Goal: Task Accomplishment & Management: Manage account settings

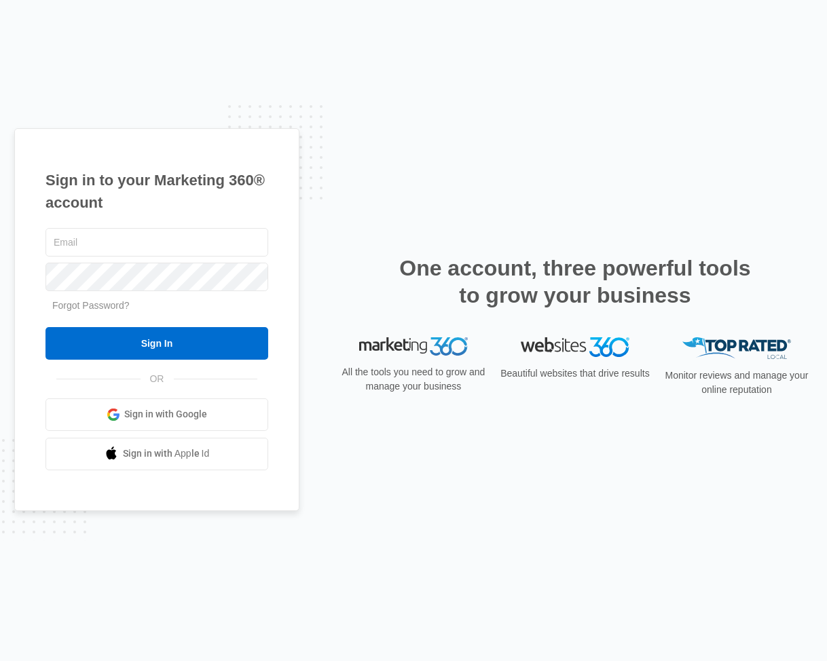
type input "[EMAIL_ADDRESS][DOMAIN_NAME]"
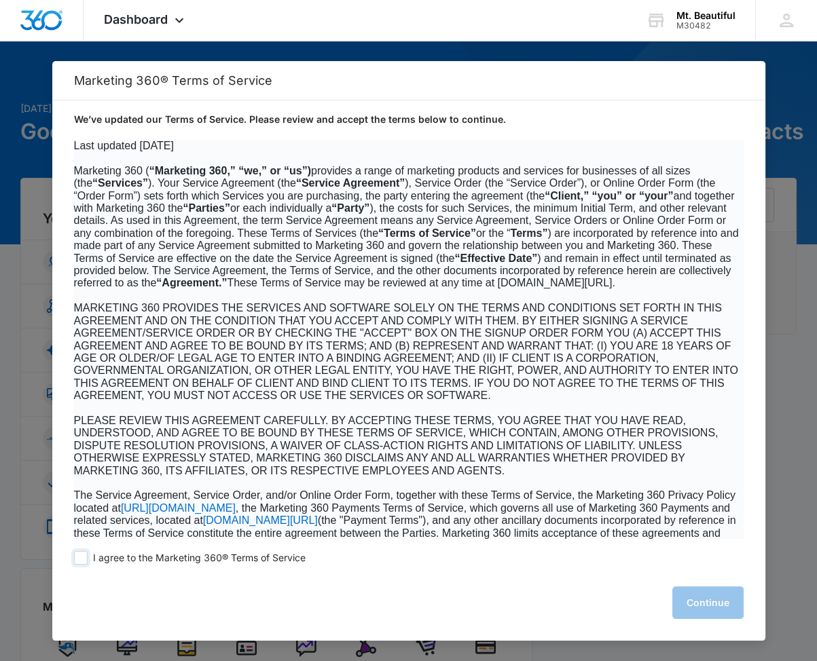
click at [79, 557] on span at bounding box center [81, 558] width 14 height 14
click at [79, 557] on input "I agree to the Marketing 360® Terms of Service" at bounding box center [81, 558] width 14 height 14
checkbox input "true"
click at [731, 601] on button "Continue" at bounding box center [707, 603] width 71 height 33
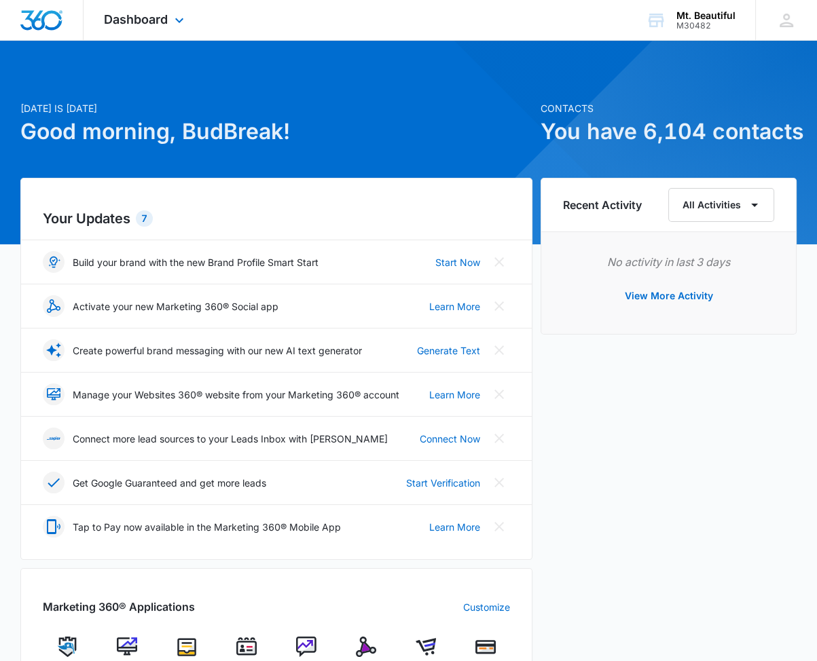
click at [41, 15] on img "Dashboard" at bounding box center [41, 20] width 43 height 20
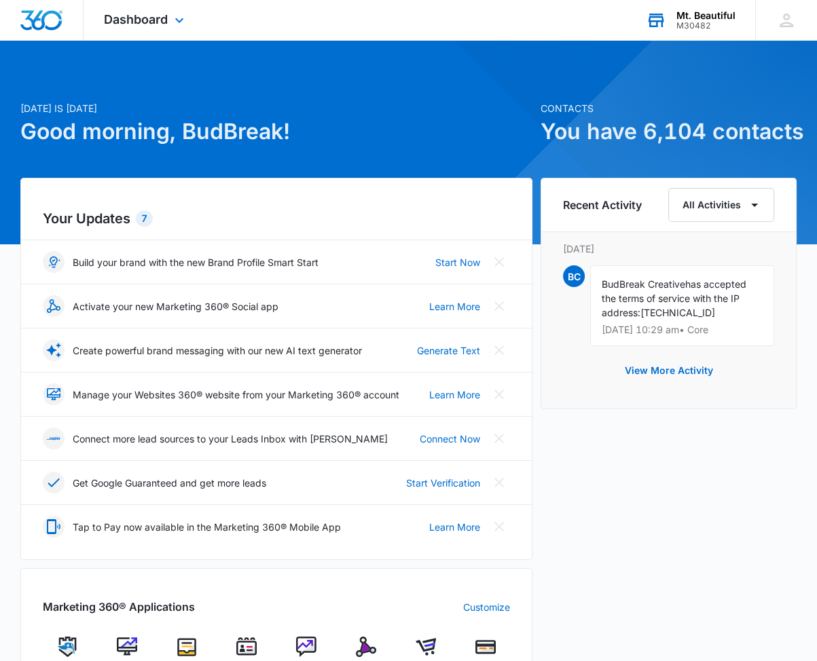
click at [706, 13] on div "Mt. Beautiful" at bounding box center [705, 15] width 59 height 11
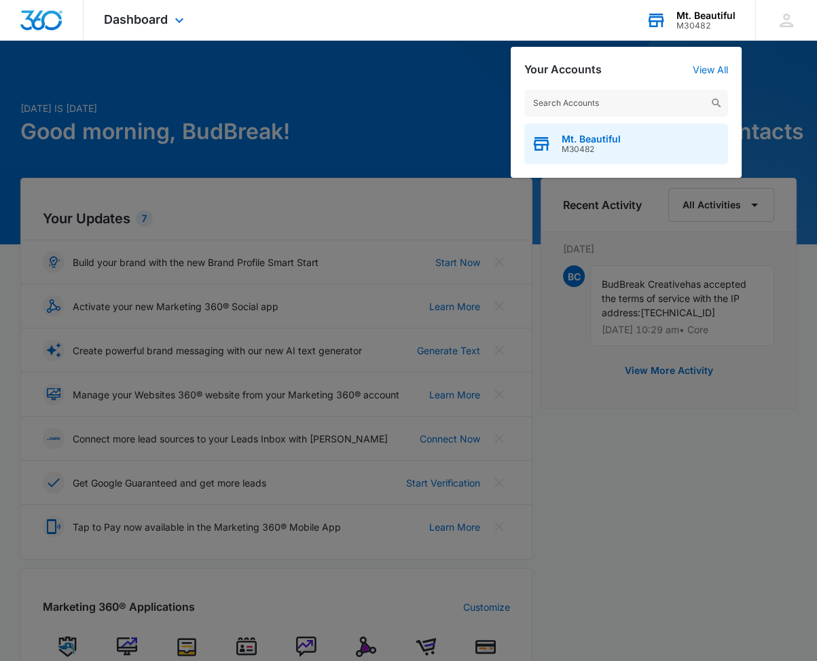
click at [592, 145] on span "M30482" at bounding box center [590, 150] width 59 height 10
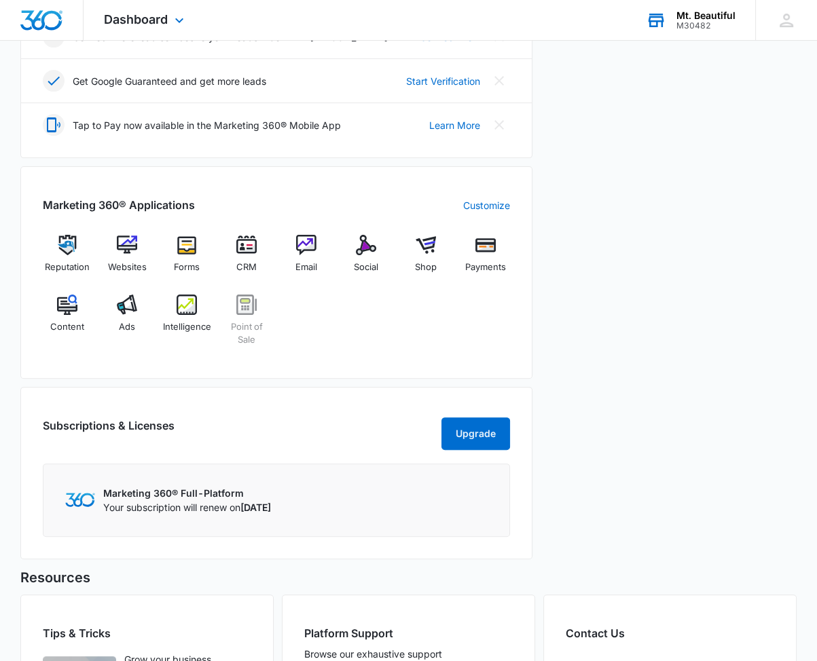
scroll to position [286, 0]
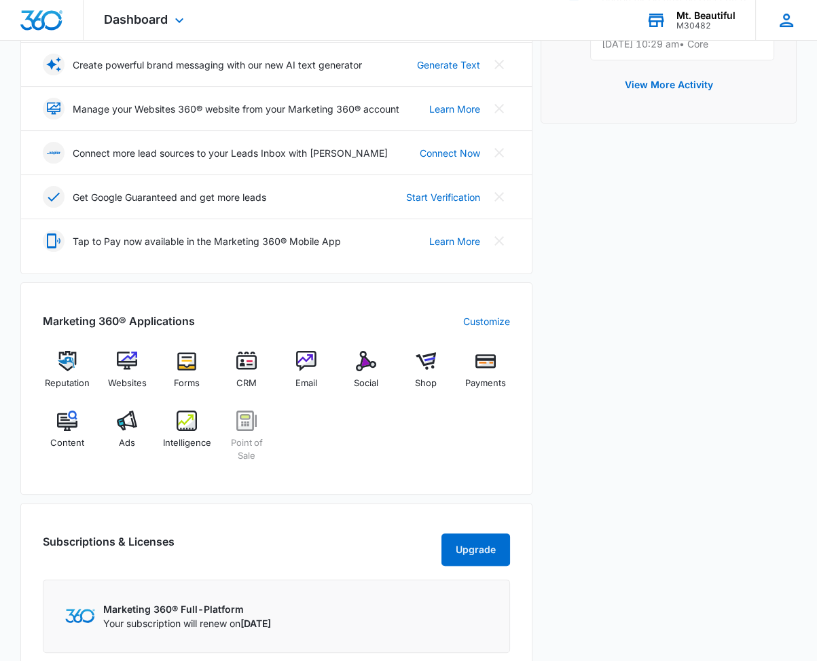
click at [779, 25] on icon at bounding box center [786, 21] width 14 height 14
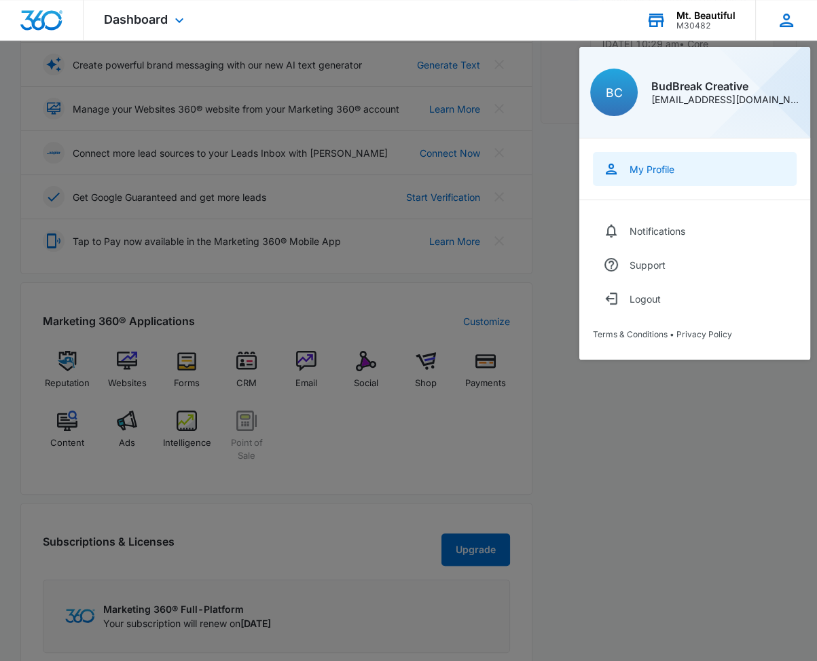
click at [625, 161] on link "My Profile" at bounding box center [695, 169] width 204 height 34
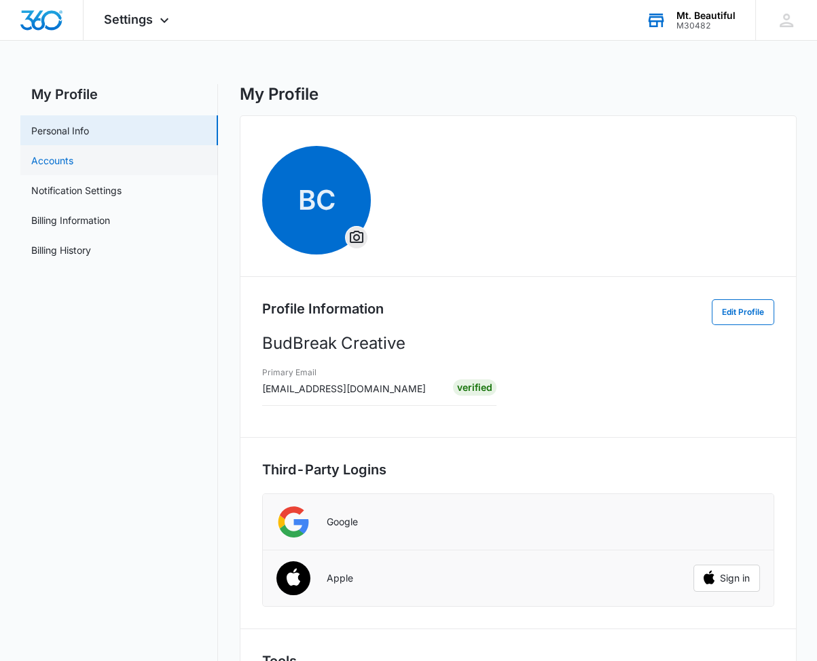
click at [60, 162] on link "Accounts" at bounding box center [52, 160] width 42 height 14
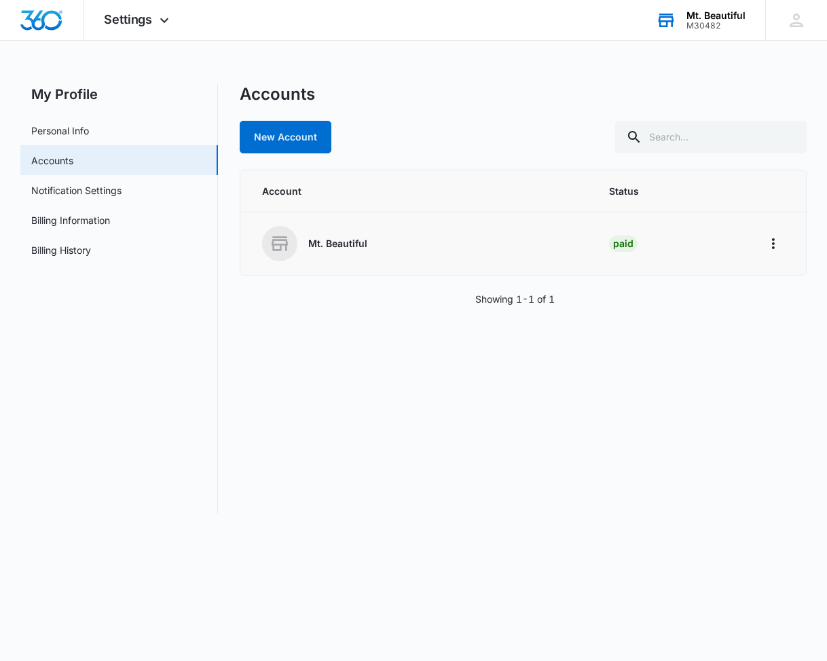
click at [342, 244] on p "Mt. Beautiful" at bounding box center [337, 244] width 59 height 14
click at [46, 196] on link "Notification Settings" at bounding box center [76, 190] width 90 height 14
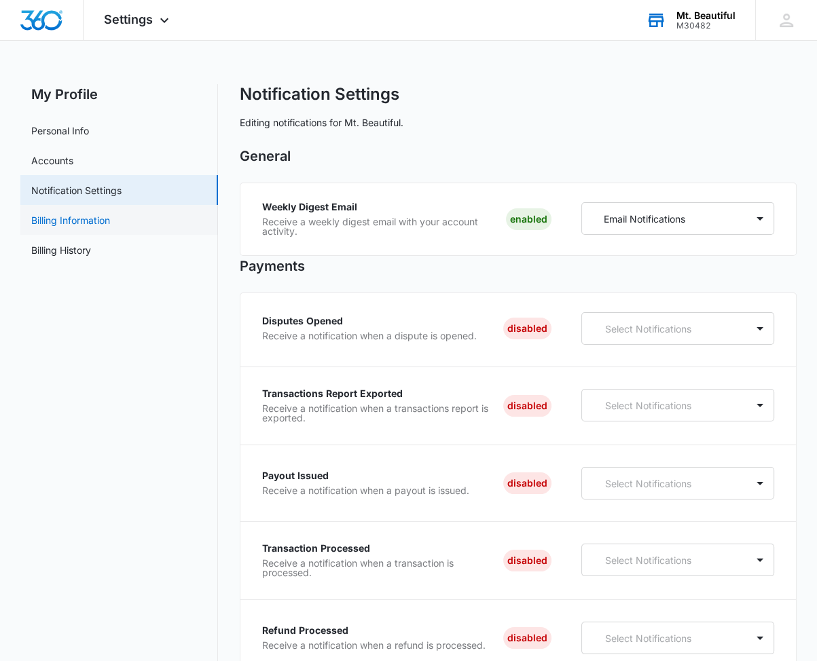
click at [57, 227] on link "Billing Information" at bounding box center [70, 220] width 79 height 14
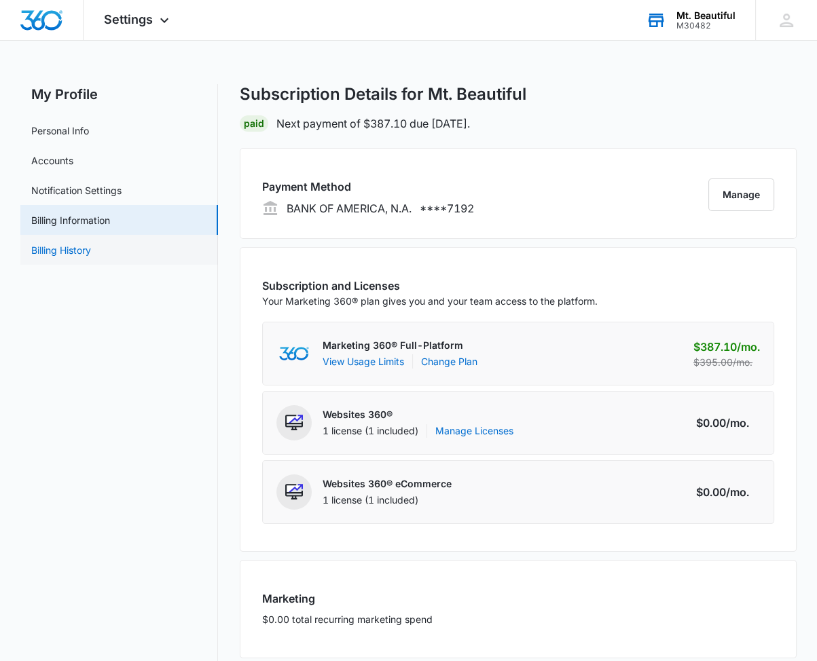
click at [58, 244] on link "Billing History" at bounding box center [61, 250] width 60 height 14
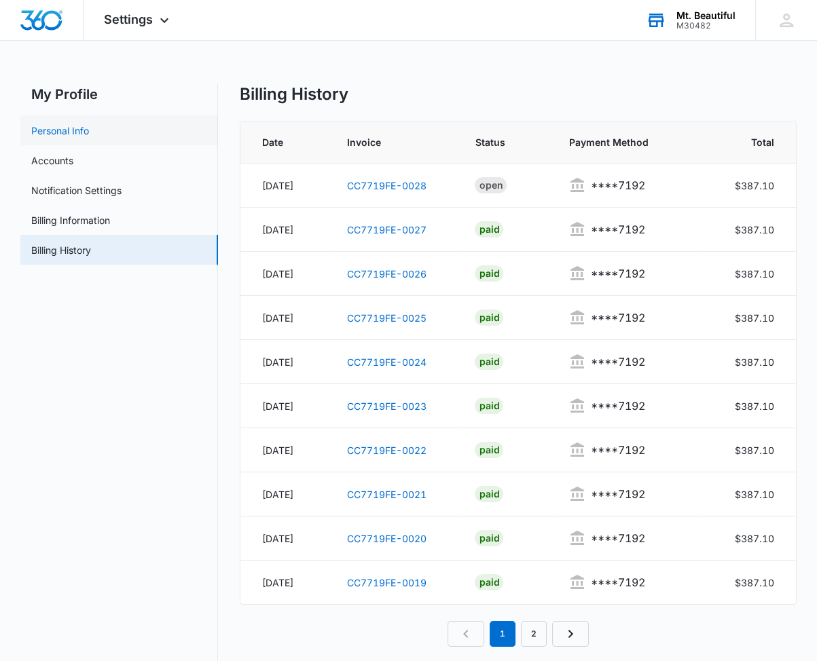
click at [43, 127] on link "Personal Info" at bounding box center [60, 131] width 58 height 14
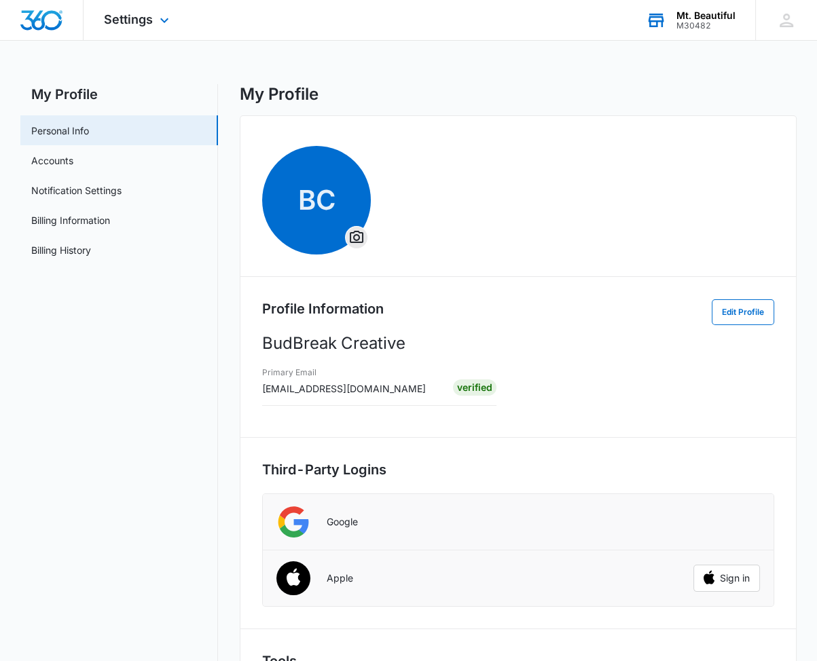
click at [45, 14] on img "Dashboard" at bounding box center [41, 20] width 43 height 20
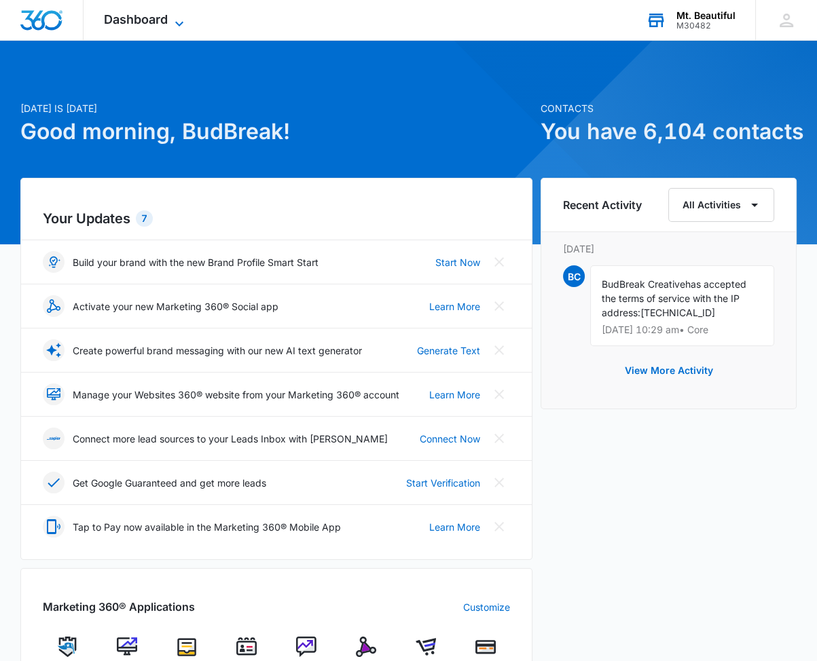
click at [160, 15] on span "Dashboard" at bounding box center [136, 19] width 64 height 14
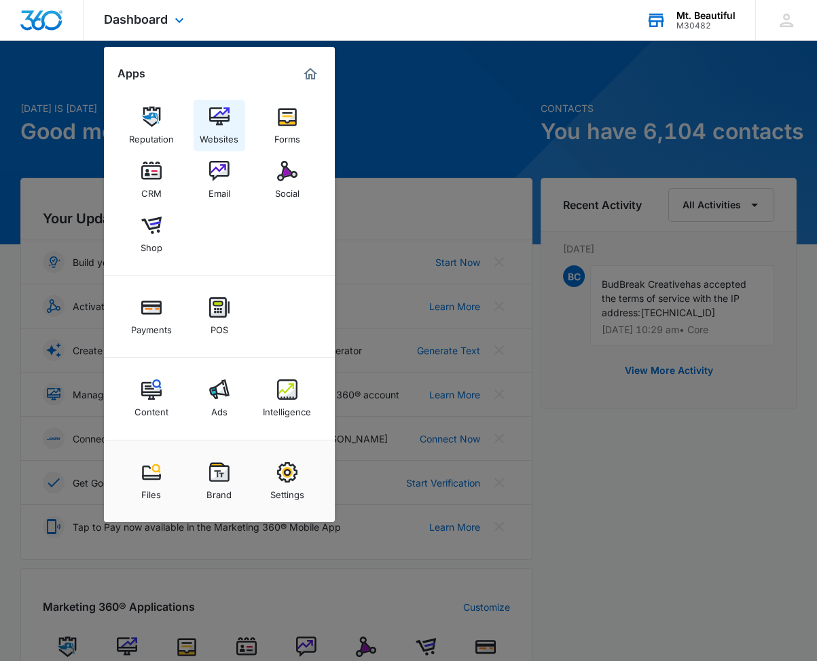
click at [218, 111] on img at bounding box center [219, 117] width 20 height 20
